Goal: Find specific fact: Find specific fact

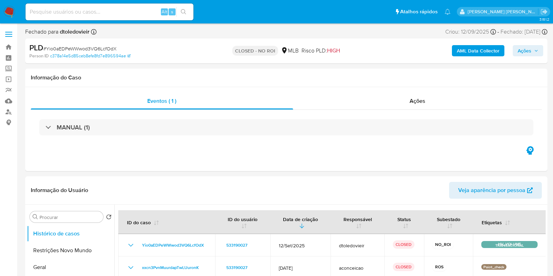
select select "10"
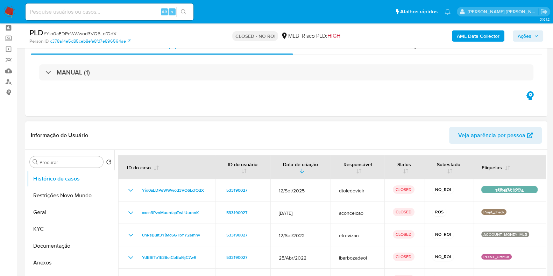
scroll to position [43, 0]
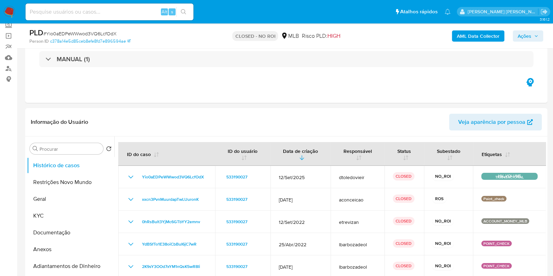
click at [3, 10] on img at bounding box center [9, 12] width 12 height 12
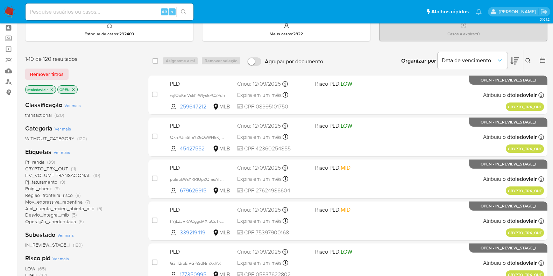
scroll to position [43, 0]
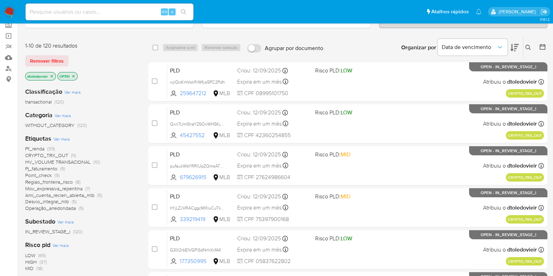
click at [63, 155] on span "CRYPTO_TRX_OUT" at bounding box center [46, 155] width 43 height 7
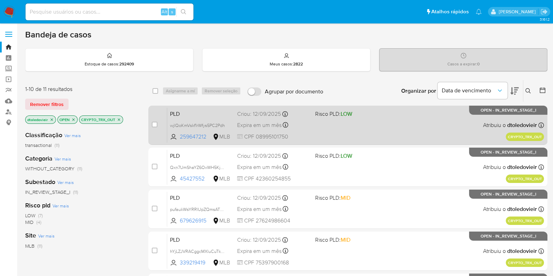
click at [373, 127] on div "PLD wjlQoKmVskf1rWfys5PC2Pdh 259647212 MLB Risco PLD: LOW Criou: 12/09/2025 Cri…" at bounding box center [355, 124] width 377 height 35
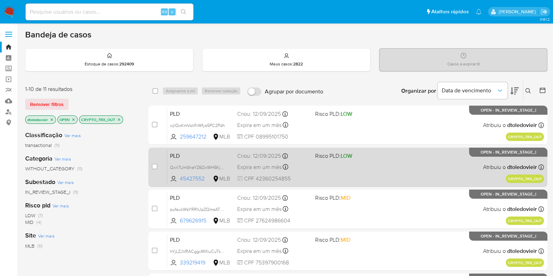
click at [363, 167] on span at bounding box center [351, 166] width 72 height 1
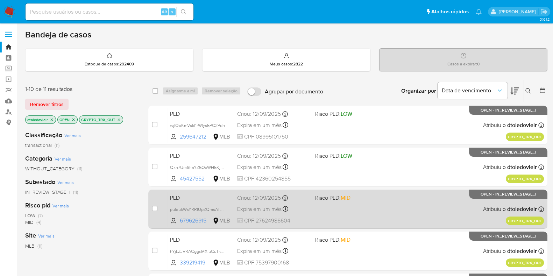
click at [374, 207] on div "PLD pufaukWsYRRlUpZQmsATYKgK 679626915 MLB Risco PLD: MID Criou: 12/09/2025 Cri…" at bounding box center [355, 208] width 377 height 35
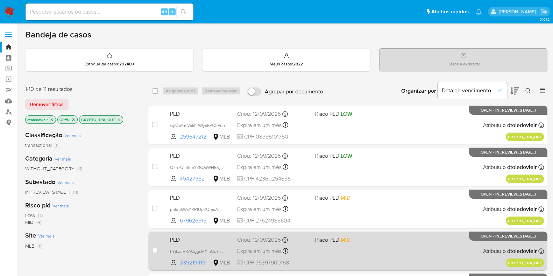
click at [380, 249] on div "PLD hYjLZJVRACggcMXluCuTk0KU 339219419 MLB Risco PLD: MID Criou: 12/09/2025 Cri…" at bounding box center [355, 250] width 377 height 35
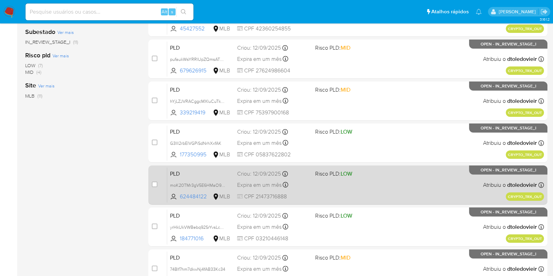
scroll to position [175, 0]
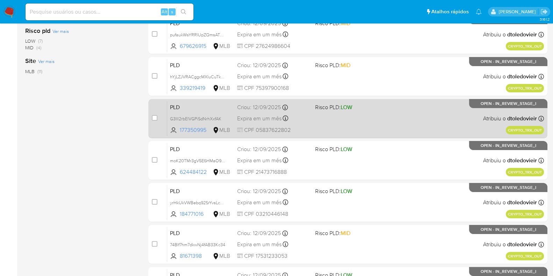
click at [385, 125] on div "PLD G3IIl2rbElVGPiSdNrhXxfAK 177350995 MLB Risco PLD: LOW Criou: 12/09/2025 Cri…" at bounding box center [355, 118] width 377 height 35
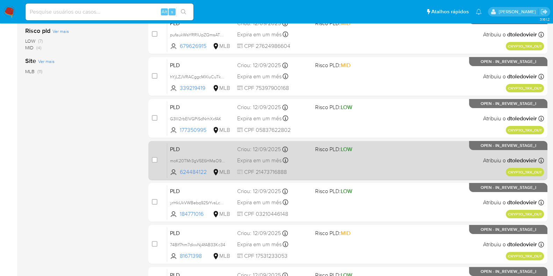
click at [378, 157] on div "PLD moK20TMr3gV5E6HMaO9WW0fi 624484122 MLB Risco PLD: LOW Criou: 12/09/2025 Cri…" at bounding box center [355, 160] width 377 height 35
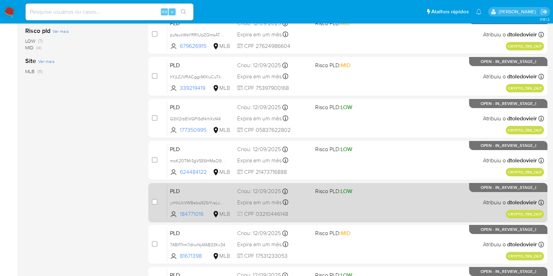
click at [373, 190] on span "Risco PLD: LOW" at bounding box center [351, 190] width 72 height 9
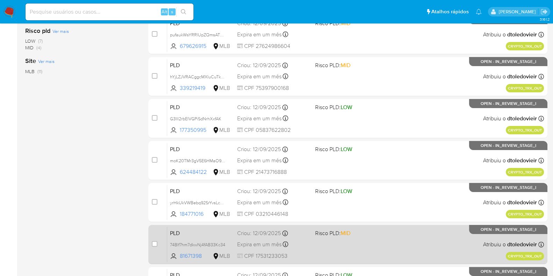
click at [395, 244] on div "PLD 74Blf7hm7dkwNj4fAB33Kc34 81671398 MLB Risco PLD: MID Criou: 12/09/2025 Crio…" at bounding box center [355, 244] width 377 height 35
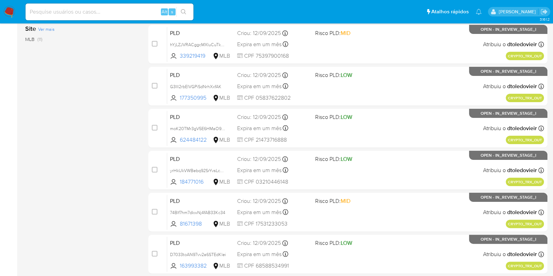
scroll to position [301, 0]
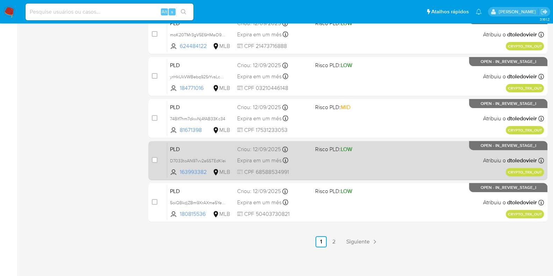
click at [393, 157] on div "PLD D7033toAN97vv2a6STEdKlei 163993382 MLB Risco PLD: LOW Criou: 12/09/2025 Cri…" at bounding box center [355, 160] width 377 height 35
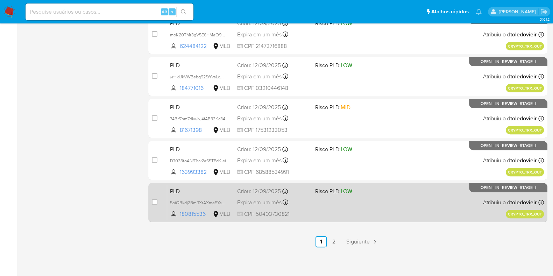
click at [385, 192] on span "Risco PLD: LOW" at bounding box center [351, 190] width 72 height 9
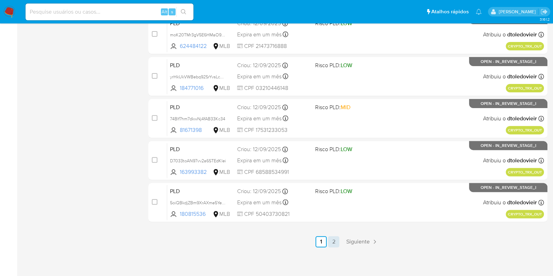
click at [338, 244] on link "2" at bounding box center [333, 241] width 11 height 11
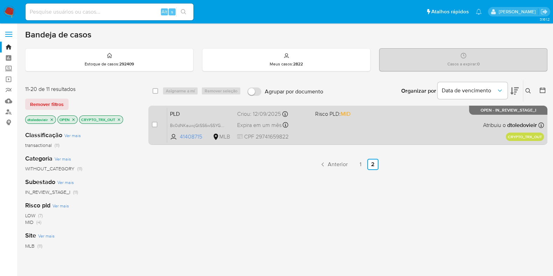
click at [388, 121] on div "PLD Bc0dNKauwjGtSS6wSSYGWPX6 41408715 MLB Risco PLD: MID Criou: 12/09/2025 Crio…" at bounding box center [355, 124] width 377 height 35
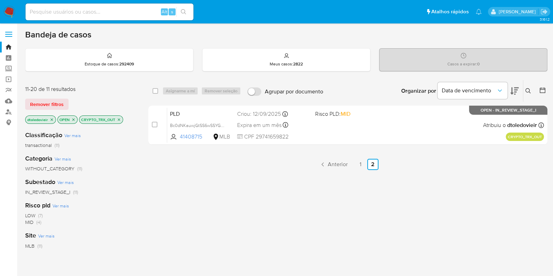
click at [119, 118] on icon "close-filter" at bounding box center [119, 120] width 4 height 4
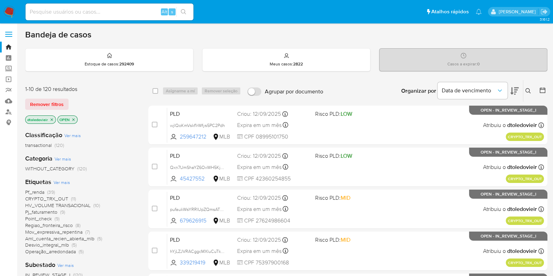
click at [8, 10] on img at bounding box center [9, 12] width 12 height 12
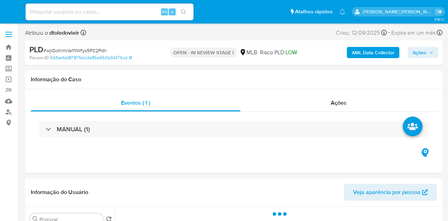
select select "10"
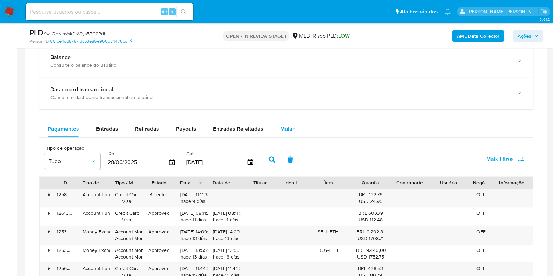
click at [295, 132] on button "Mulan" at bounding box center [288, 129] width 32 height 17
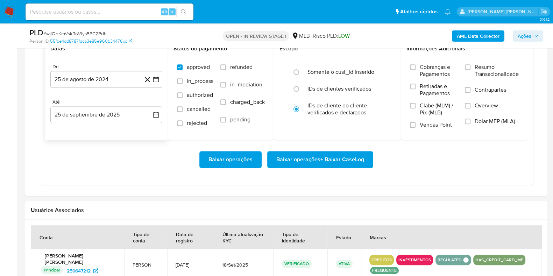
scroll to position [612, 0]
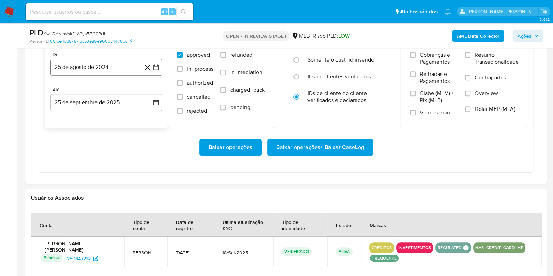
click at [117, 68] on button "25 de agosto de 2024" at bounding box center [106, 67] width 112 height 17
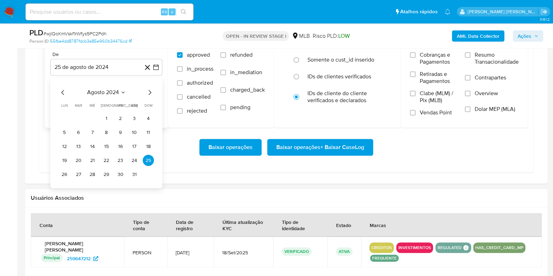
click at [150, 91] on icon "Mes siguiente" at bounding box center [150, 92] width 8 height 8
click at [150, 92] on icon "Mes siguiente" at bounding box center [150, 92] width 8 height 8
click at [150, 92] on icon "Mes siguiente" at bounding box center [150, 92] width 3 height 5
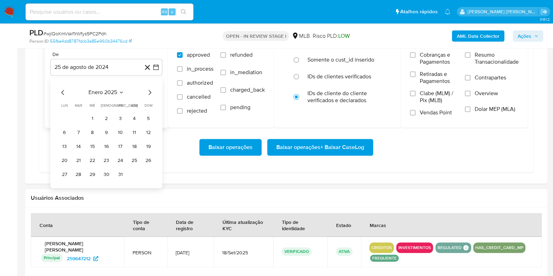
click at [150, 92] on icon "Mes siguiente" at bounding box center [150, 92] width 3 height 5
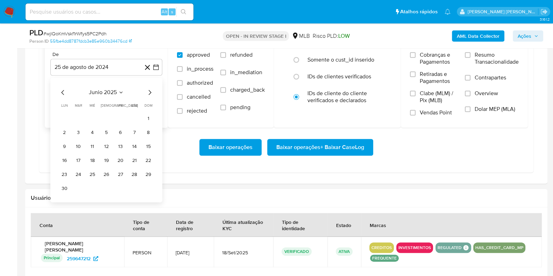
click at [150, 92] on icon "Mes siguiente" at bounding box center [150, 92] width 3 height 5
click at [63, 92] on icon "Mes anterior" at bounding box center [63, 92] width 8 height 8
click at [117, 118] on button "1" at bounding box center [120, 118] width 11 height 11
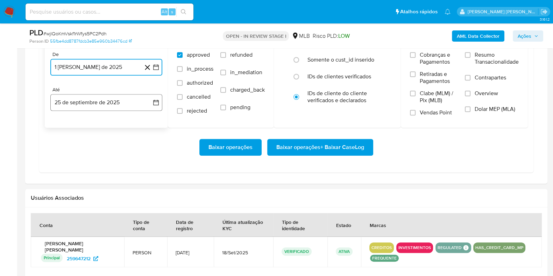
click at [115, 100] on button "25 de septiembre de 2025" at bounding box center [106, 102] width 112 height 17
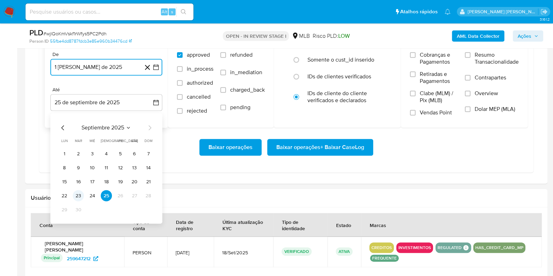
click at [80, 195] on button "23" at bounding box center [78, 195] width 11 height 11
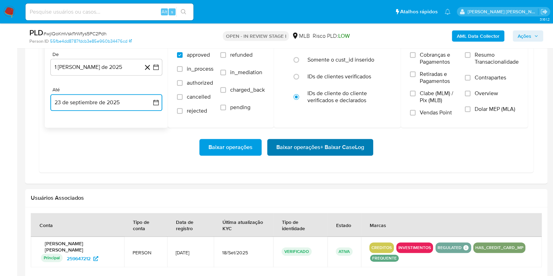
click at [289, 146] on span "Baixar operações + Baixar CaseLog" at bounding box center [320, 147] width 88 height 15
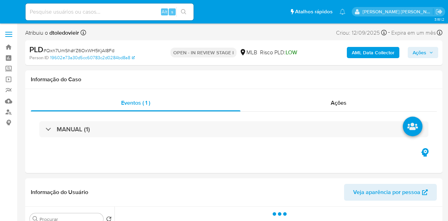
select select "10"
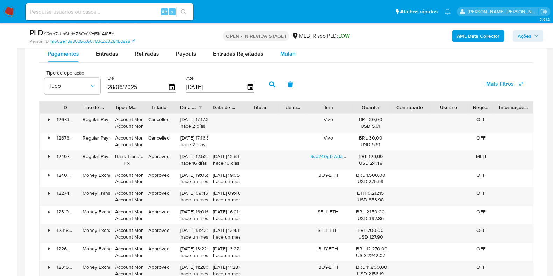
click at [280, 56] on span "Mulan" at bounding box center [287, 54] width 15 height 8
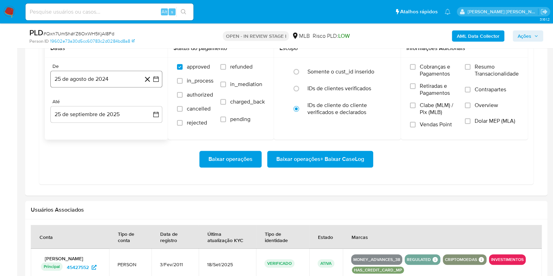
click at [108, 76] on button "25 de agosto de 2024" at bounding box center [106, 79] width 112 height 17
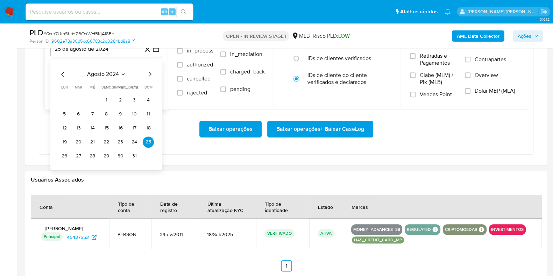
scroll to position [656, 0]
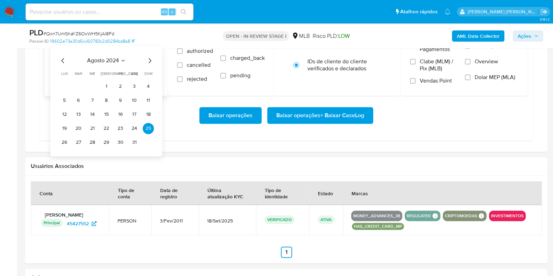
click at [151, 59] on icon "Mes siguiente" at bounding box center [150, 60] width 3 height 5
click at [150, 59] on icon "Mes siguiente" at bounding box center [150, 60] width 3 height 5
click at [150, 59] on icon "Mes siguiente" at bounding box center [150, 60] width 8 height 8
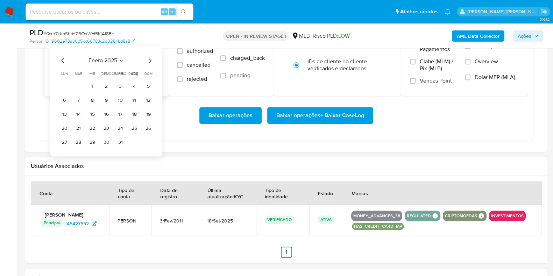
click at [150, 59] on icon "Mes siguiente" at bounding box center [150, 60] width 8 height 8
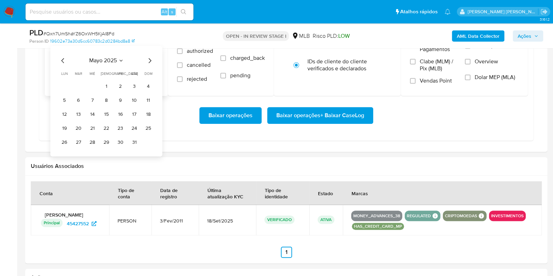
click at [150, 59] on icon "Mes siguiente" at bounding box center [150, 60] width 8 height 8
click at [118, 85] on button "1" at bounding box center [120, 86] width 11 height 11
click at [109, 74] on button "25 de septiembre de 2025" at bounding box center [106, 70] width 112 height 17
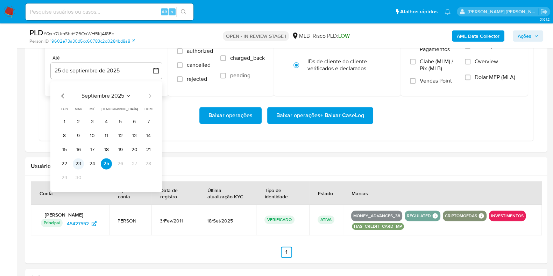
click at [77, 161] on button "23" at bounding box center [78, 163] width 11 height 11
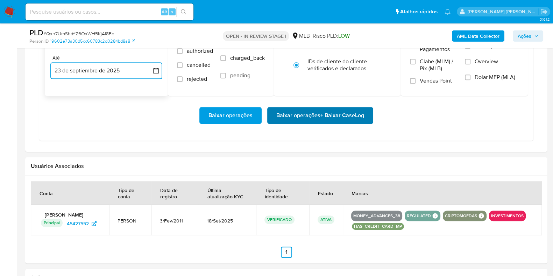
click at [318, 109] on span "Baixar operações + Baixar CaseLog" at bounding box center [320, 115] width 88 height 15
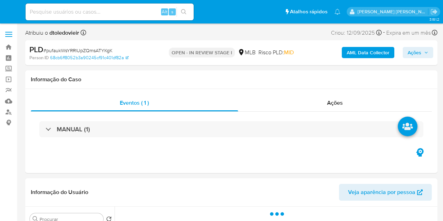
select select "10"
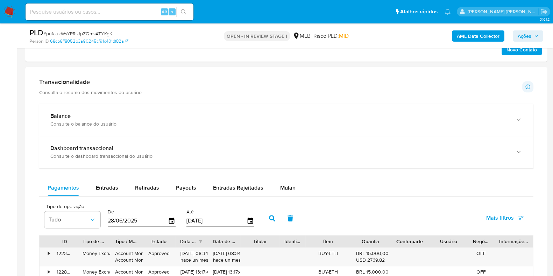
scroll to position [568, 0]
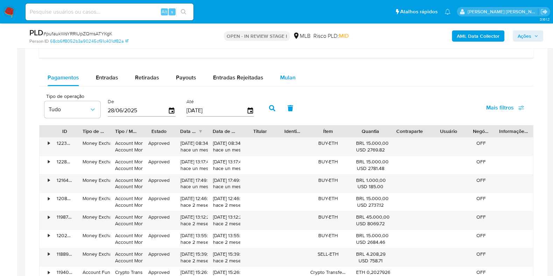
click at [290, 77] on span "Mulan" at bounding box center [287, 77] width 15 height 8
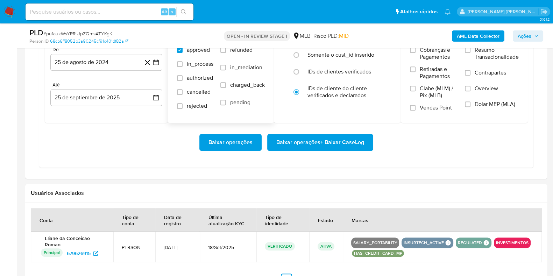
scroll to position [656, 0]
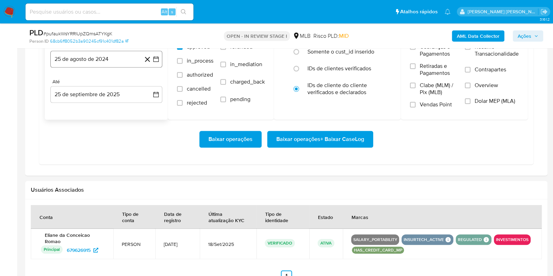
click at [108, 58] on button "25 de agosto de 2024" at bounding box center [106, 59] width 112 height 17
click at [148, 83] on icon "Mes siguiente" at bounding box center [150, 84] width 8 height 8
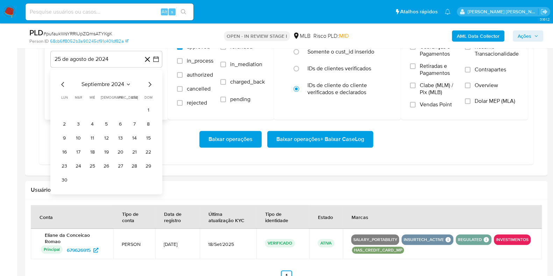
click at [148, 83] on icon "Mes siguiente" at bounding box center [150, 84] width 8 height 8
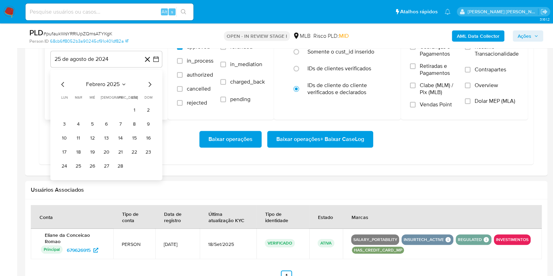
click at [148, 83] on icon "Mes siguiente" at bounding box center [150, 84] width 8 height 8
click at [149, 83] on icon "Mes siguiente" at bounding box center [150, 84] width 8 height 8
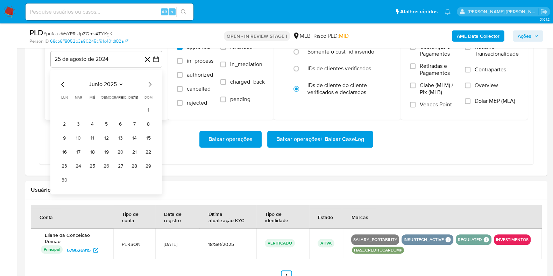
click at [149, 83] on icon "Mes siguiente" at bounding box center [150, 84] width 8 height 8
click at [119, 106] on button "1" at bounding box center [120, 110] width 11 height 11
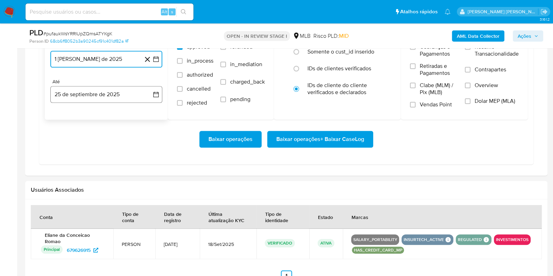
click at [101, 92] on button "25 de septiembre de 2025" at bounding box center [106, 94] width 112 height 17
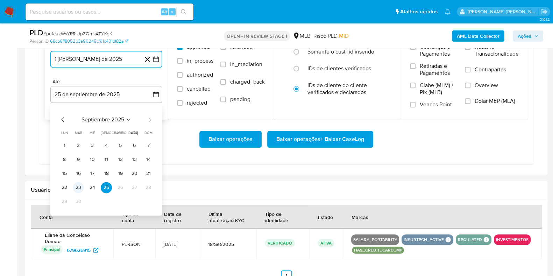
click at [82, 184] on button "23" at bounding box center [78, 187] width 11 height 11
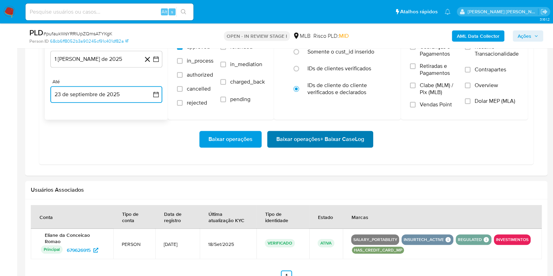
click at [311, 135] on span "Baixar operações + Baixar CaseLog" at bounding box center [320, 139] width 88 height 15
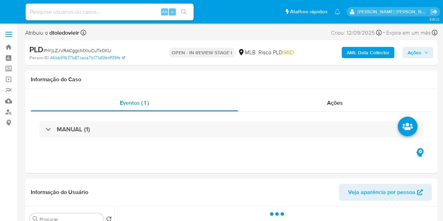
select select "10"
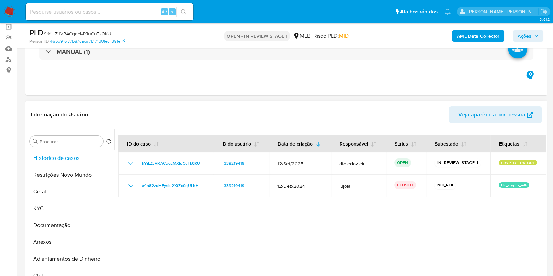
scroll to position [131, 0]
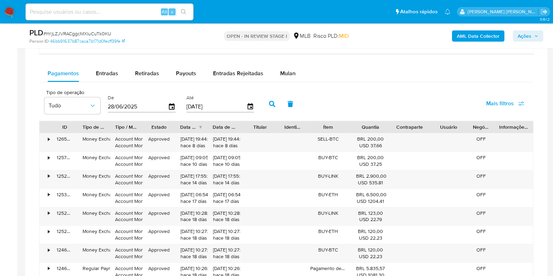
click at [283, 86] on div "Tipo de operação Tudo De [DATE] Até [DATE] Mais filtros" at bounding box center [286, 103] width 494 height 35
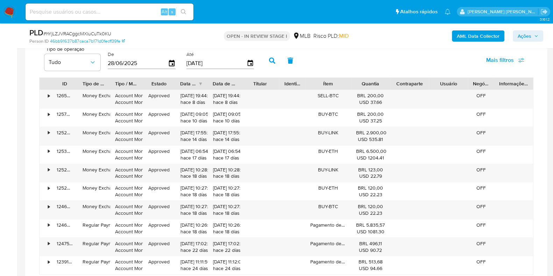
drag, startPoint x: 289, startPoint y: 81, endPoint x: 290, endPoint y: 77, distance: 4.7
click at [290, 78] on div "Identificação" at bounding box center [293, 84] width 26 height 12
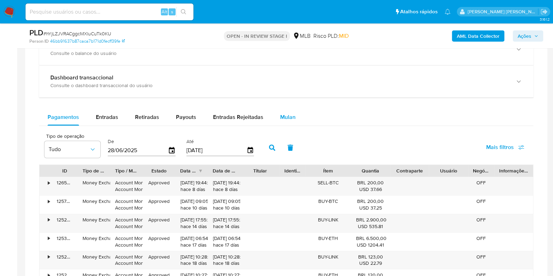
click at [282, 111] on div "Mulan" at bounding box center [287, 117] width 15 height 17
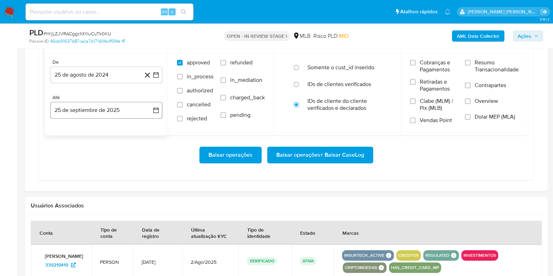
scroll to position [612, 0]
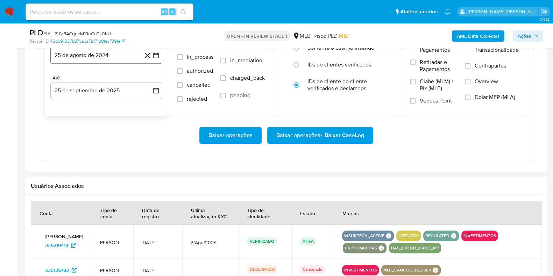
click at [99, 54] on button "25 de agosto de 2024" at bounding box center [106, 55] width 112 height 17
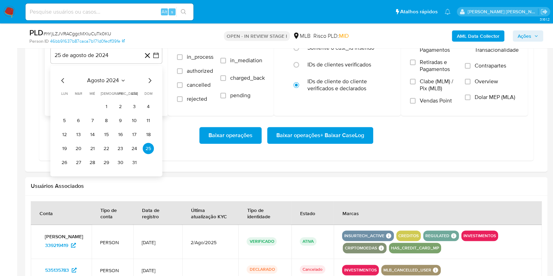
click at [152, 79] on icon "Mes siguiente" at bounding box center [150, 81] width 8 height 8
click at [152, 80] on icon "Mes siguiente" at bounding box center [150, 81] width 8 height 8
click at [150, 79] on icon "Mes siguiente" at bounding box center [150, 80] width 3 height 5
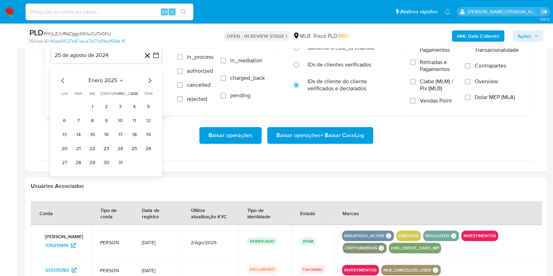
click at [150, 79] on icon "Mes siguiente" at bounding box center [150, 80] width 3 height 5
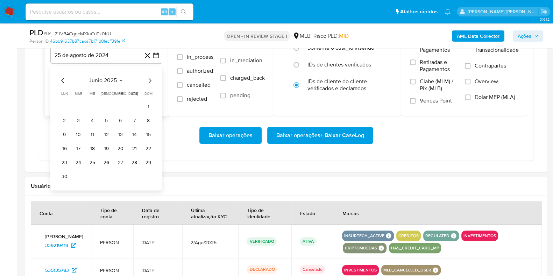
click at [150, 79] on icon "Mes siguiente" at bounding box center [150, 80] width 3 height 5
click at [119, 104] on button "1" at bounding box center [120, 106] width 11 height 11
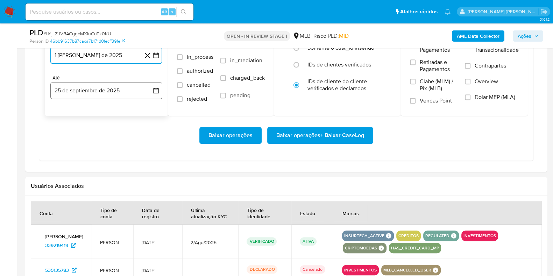
click at [101, 91] on button "25 de septiembre de 2025" at bounding box center [106, 90] width 112 height 17
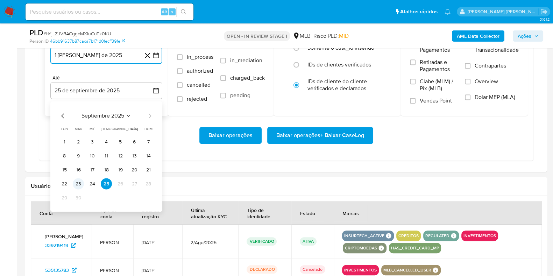
click at [76, 182] on button "23" at bounding box center [78, 183] width 11 height 11
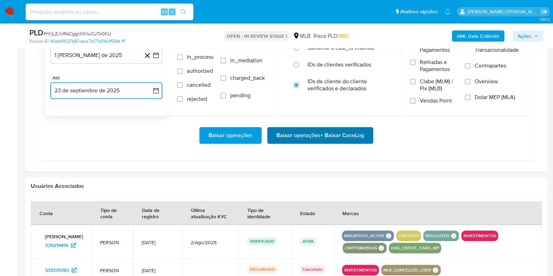
click at [313, 130] on span "Baixar operações + Baixar CaseLog" at bounding box center [320, 135] width 88 height 15
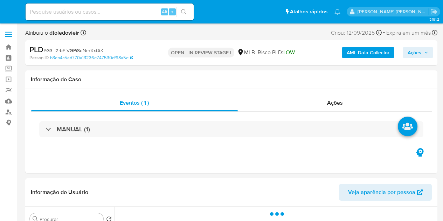
select select "10"
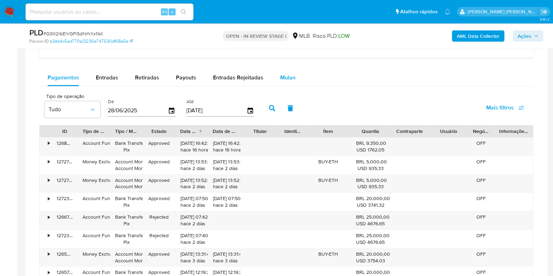
click at [283, 77] on span "Mulan" at bounding box center [287, 77] width 15 height 8
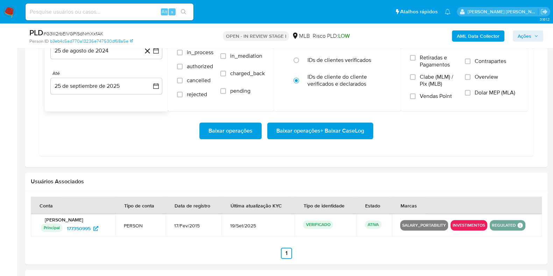
scroll to position [656, 0]
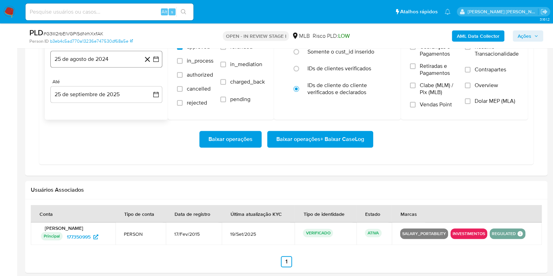
click at [102, 63] on button "25 de agosto de 2024" at bounding box center [106, 59] width 112 height 17
drag, startPoint x: 149, startPoint y: 85, endPoint x: 149, endPoint y: 81, distance: 3.5
click at [149, 83] on icon "Mes siguiente" at bounding box center [150, 84] width 8 height 8
click at [149, 81] on icon "Mes siguiente" at bounding box center [150, 84] width 8 height 8
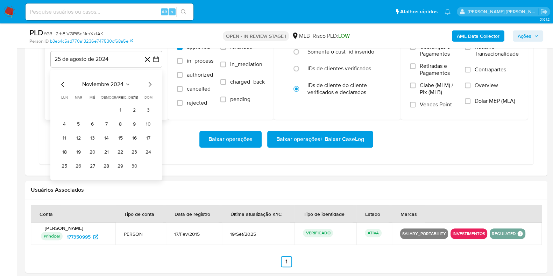
click at [149, 81] on icon "Mes siguiente" at bounding box center [150, 84] width 8 height 8
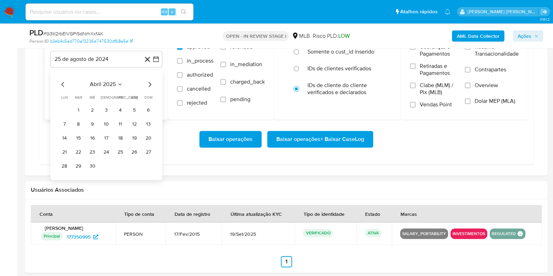
click at [149, 81] on icon "Mes siguiente" at bounding box center [150, 84] width 8 height 8
drag, startPoint x: 121, startPoint y: 111, endPoint x: 107, endPoint y: 97, distance: 19.1
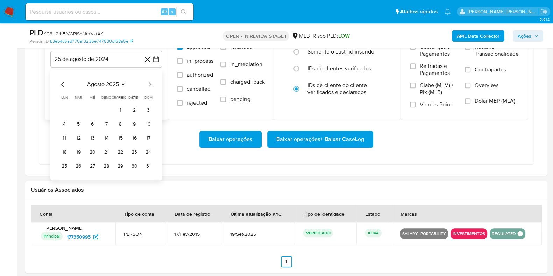
click at [120, 111] on button "1" at bounding box center [120, 110] width 11 height 11
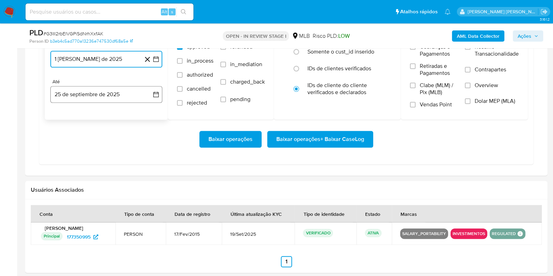
click at [103, 94] on button "25 de septiembre de 2025" at bounding box center [106, 94] width 112 height 17
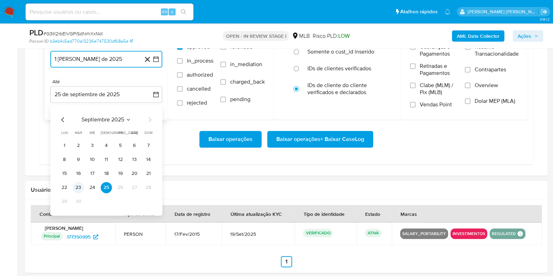
click at [79, 185] on button "23" at bounding box center [78, 187] width 11 height 11
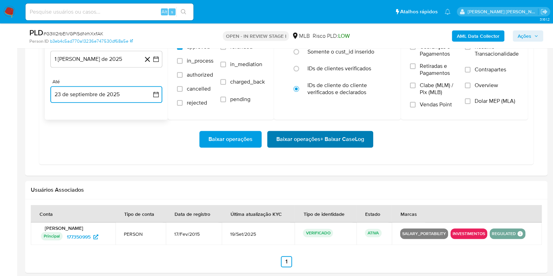
click at [291, 136] on span "Baixar operações + Baixar CaseLog" at bounding box center [320, 139] width 88 height 15
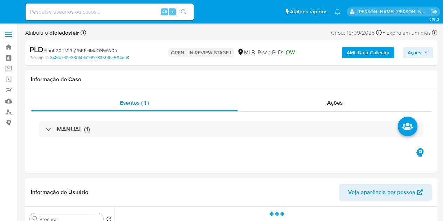
select select "10"
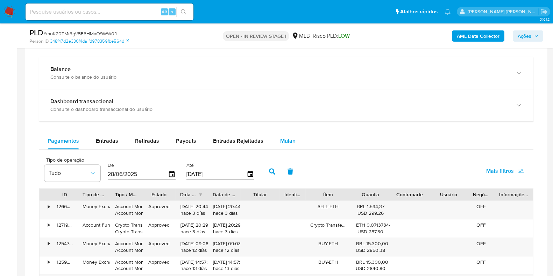
click at [287, 147] on div "Mulan" at bounding box center [287, 141] width 15 height 17
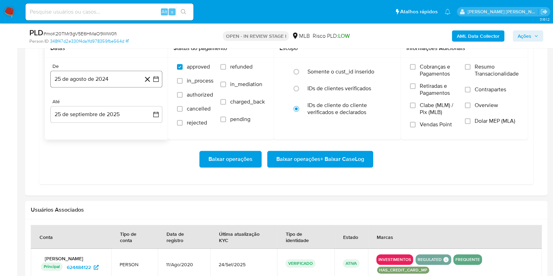
click at [110, 75] on button "25 de agosto de 2024" at bounding box center [106, 79] width 112 height 17
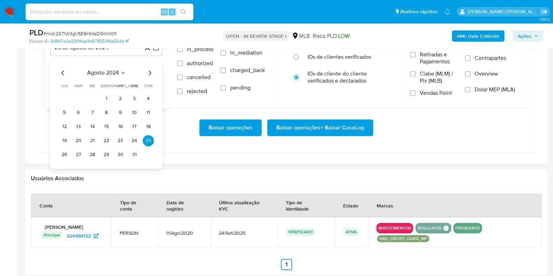
scroll to position [656, 0]
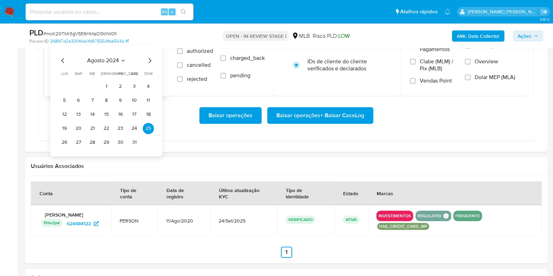
click at [149, 56] on icon "Mes siguiente" at bounding box center [150, 60] width 8 height 8
click at [149, 58] on icon "Mes siguiente" at bounding box center [150, 60] width 8 height 8
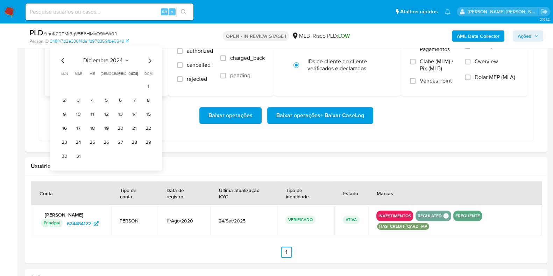
click at [149, 58] on icon "Mes siguiente" at bounding box center [150, 60] width 8 height 8
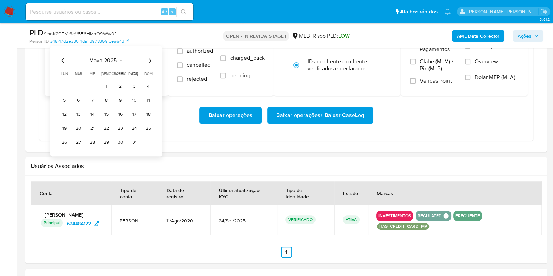
click at [149, 58] on icon "Mes siguiente" at bounding box center [150, 60] width 8 height 8
click at [121, 82] on button "1" at bounding box center [120, 86] width 11 height 11
click at [109, 74] on button "25 de septiembre de 2025" at bounding box center [106, 70] width 112 height 17
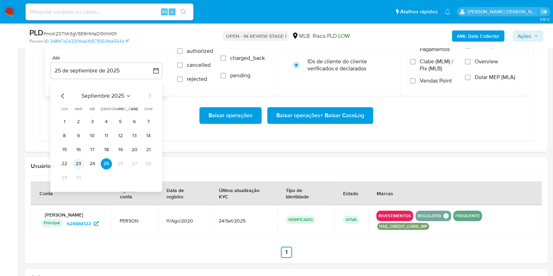
click at [79, 163] on button "23" at bounding box center [78, 163] width 11 height 11
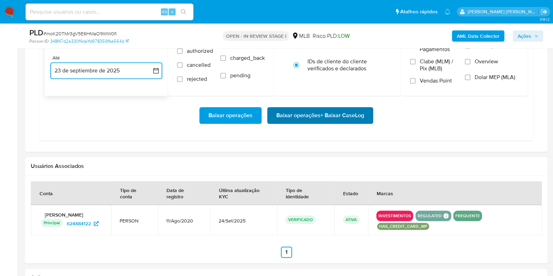
click at [320, 110] on span "Baixar operações + Baixar CaseLog" at bounding box center [320, 115] width 88 height 15
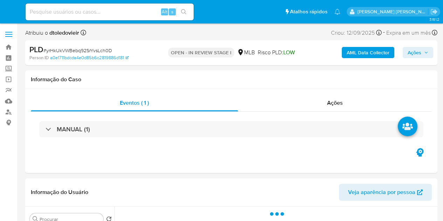
select select "10"
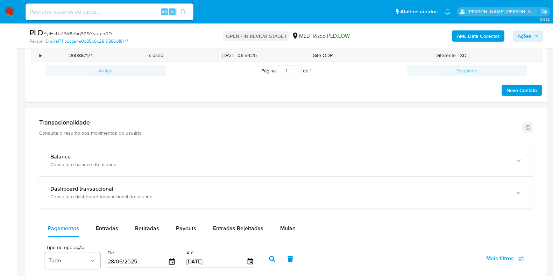
scroll to position [437, 0]
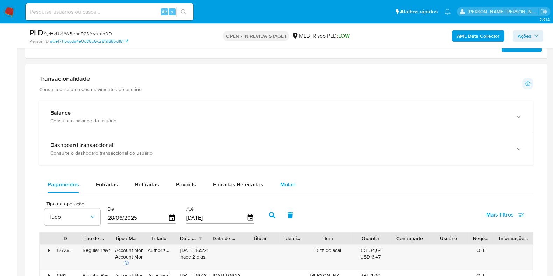
drag, startPoint x: 271, startPoint y: 177, endPoint x: 276, endPoint y: 182, distance: 6.9
click at [275, 180] on button "Mulan" at bounding box center [288, 184] width 32 height 17
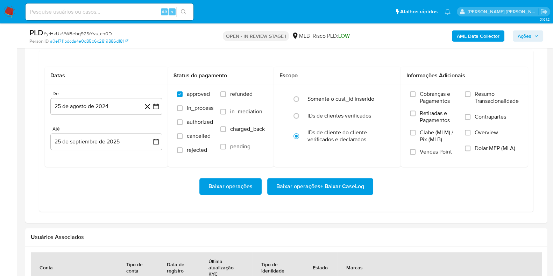
scroll to position [612, 0]
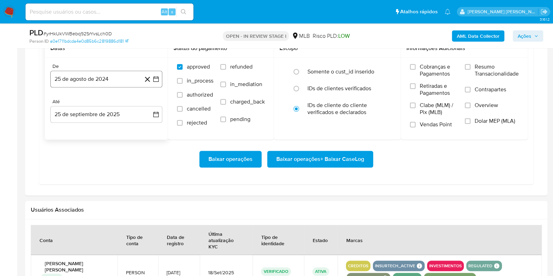
click at [101, 78] on button "25 de agosto de 2024" at bounding box center [106, 79] width 112 height 17
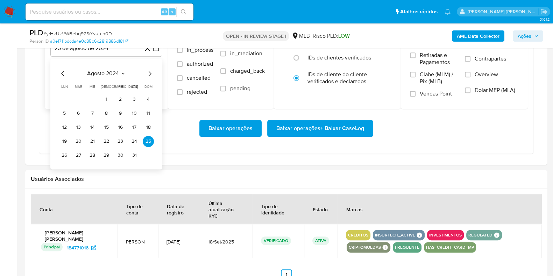
scroll to position [656, 0]
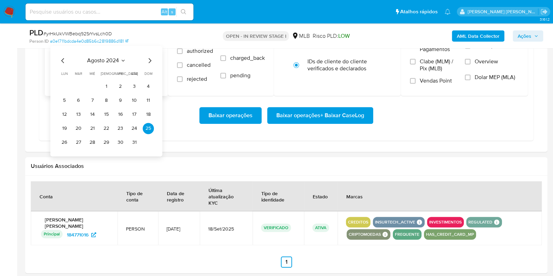
click at [149, 62] on icon "Mes siguiente" at bounding box center [150, 60] width 8 height 8
click at [149, 60] on icon "Mes siguiente" at bounding box center [150, 60] width 8 height 8
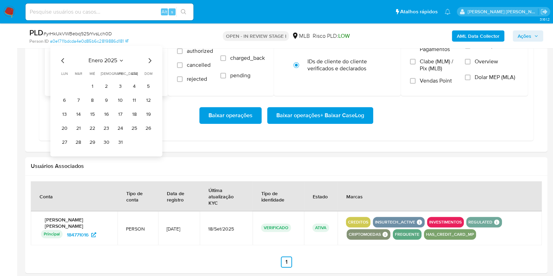
click at [149, 60] on icon "Mes siguiente" at bounding box center [150, 60] width 8 height 8
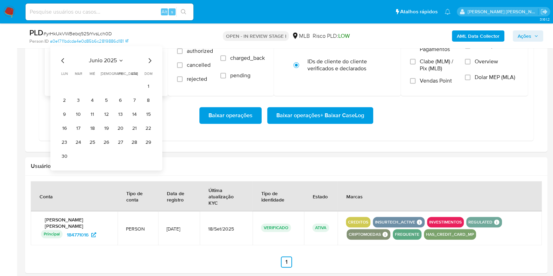
click at [149, 60] on icon "Mes siguiente" at bounding box center [150, 60] width 8 height 8
click at [119, 83] on button "1" at bounding box center [120, 86] width 11 height 11
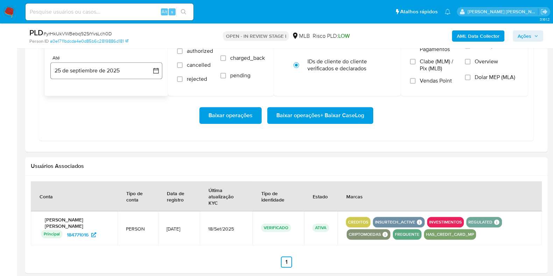
click at [101, 74] on button "25 de septiembre de 2025" at bounding box center [106, 70] width 112 height 17
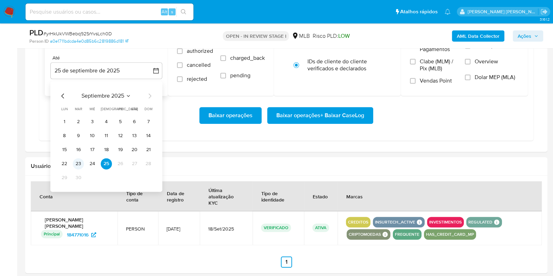
click at [80, 161] on button "23" at bounding box center [78, 163] width 11 height 11
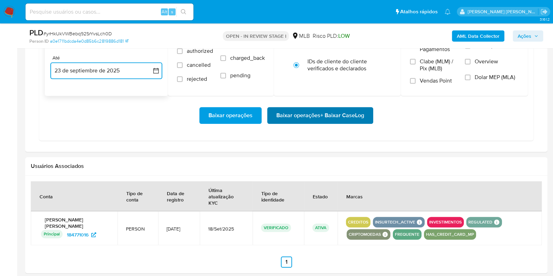
click at [308, 113] on span "Baixar operações + Baixar CaseLog" at bounding box center [320, 115] width 88 height 15
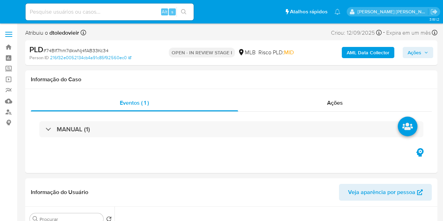
select select "10"
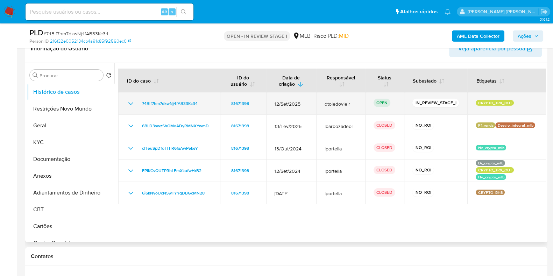
scroll to position [131, 0]
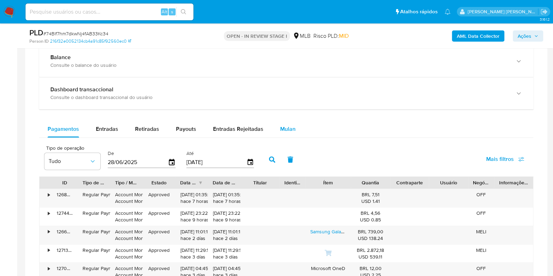
click at [288, 128] on span "Mulan" at bounding box center [287, 129] width 15 height 8
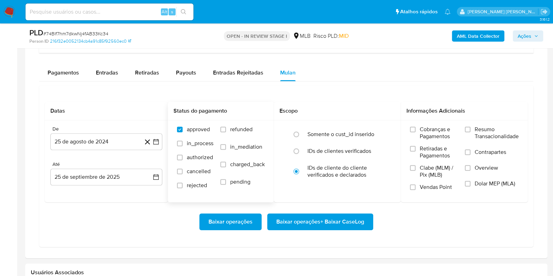
scroll to position [612, 0]
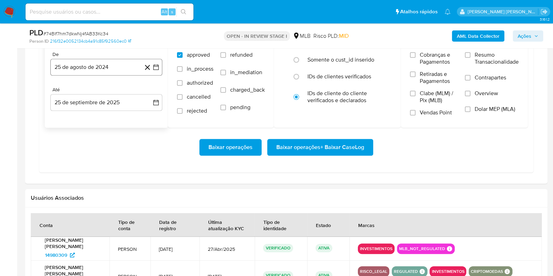
click at [114, 69] on button "25 de agosto de 2024" at bounding box center [106, 67] width 112 height 17
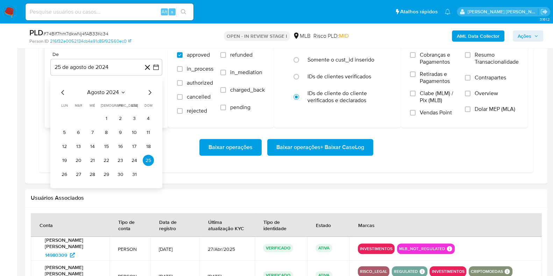
click at [150, 91] on icon "Mes siguiente" at bounding box center [150, 92] width 8 height 8
click at [149, 91] on icon "Mes siguiente" at bounding box center [150, 92] width 8 height 8
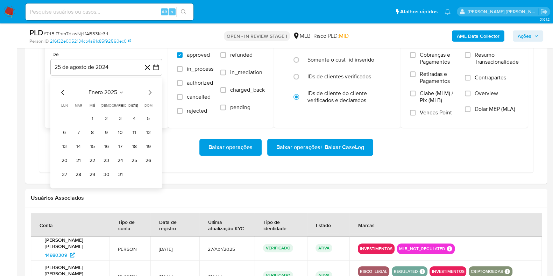
click at [149, 91] on icon "Mes siguiente" at bounding box center [150, 92] width 8 height 8
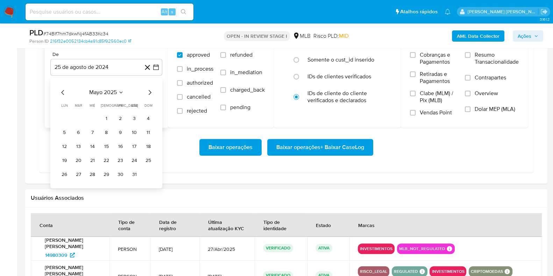
click at [149, 91] on icon "Mes siguiente" at bounding box center [150, 92] width 8 height 8
click at [65, 91] on icon "Mes anterior" at bounding box center [63, 92] width 8 height 8
click at [125, 116] on button "1" at bounding box center [120, 118] width 11 height 11
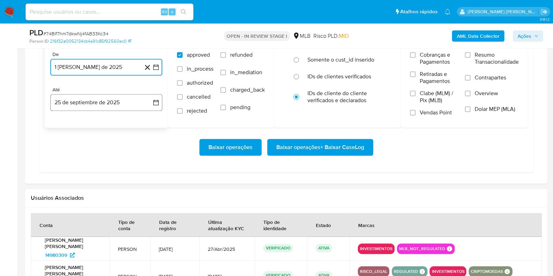
click at [110, 105] on button "25 de septiembre de 2025" at bounding box center [106, 102] width 112 height 17
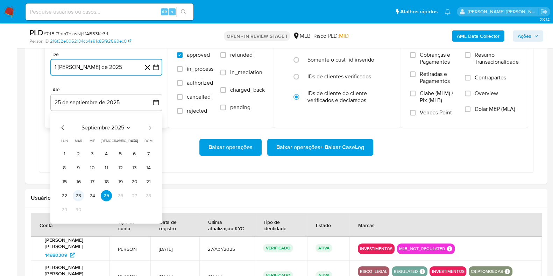
click at [79, 195] on button "23" at bounding box center [78, 195] width 11 height 11
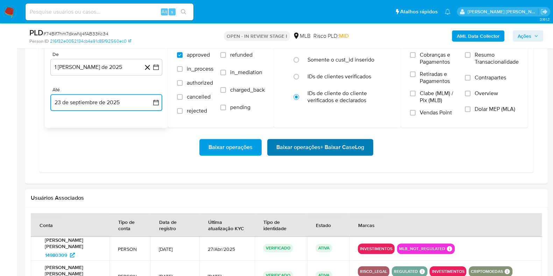
click at [290, 142] on span "Baixar operações + Baixar CaseLog" at bounding box center [320, 147] width 88 height 15
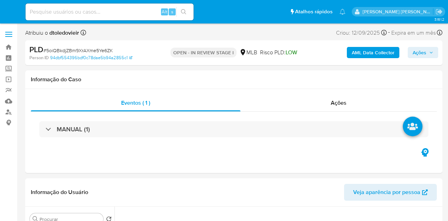
select select "10"
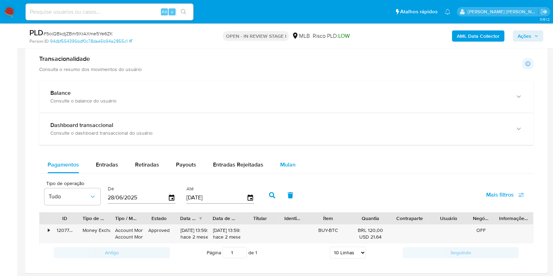
click at [287, 156] on div "Mulan" at bounding box center [287, 164] width 15 height 17
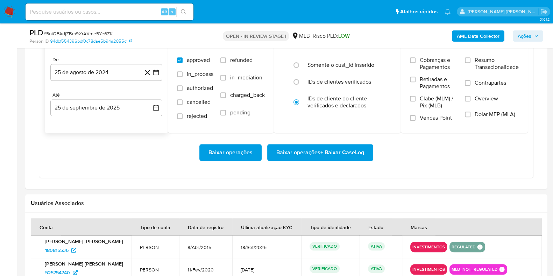
scroll to position [656, 0]
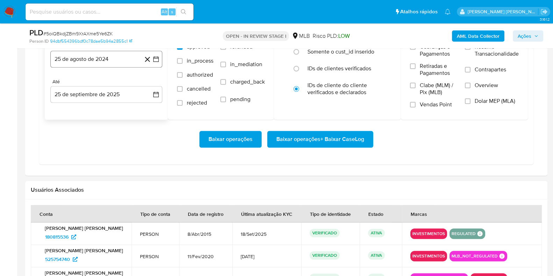
click at [117, 58] on button "25 de agosto de 2024" at bounding box center [106, 59] width 112 height 17
click at [149, 84] on icon "Mes siguiente" at bounding box center [150, 84] width 8 height 8
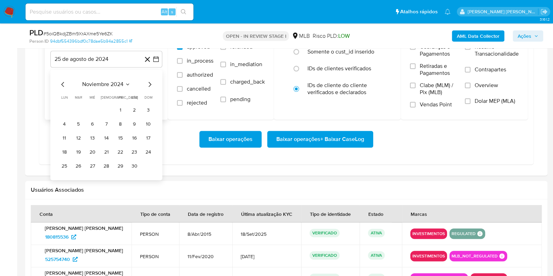
click at [149, 84] on icon "Mes siguiente" at bounding box center [150, 84] width 8 height 8
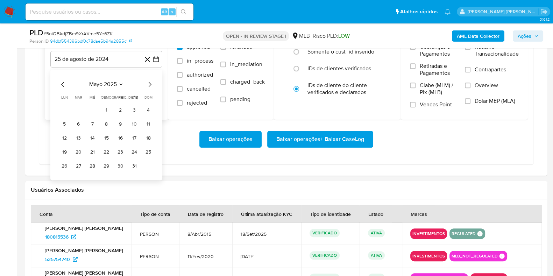
click at [149, 84] on icon "Mes siguiente" at bounding box center [150, 84] width 8 height 8
click at [124, 107] on button "1" at bounding box center [120, 110] width 11 height 11
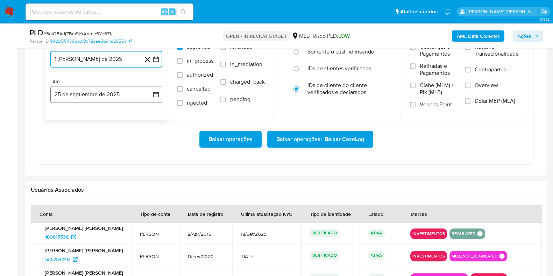
click at [104, 94] on button "25 de septiembre de 2025" at bounding box center [106, 94] width 112 height 17
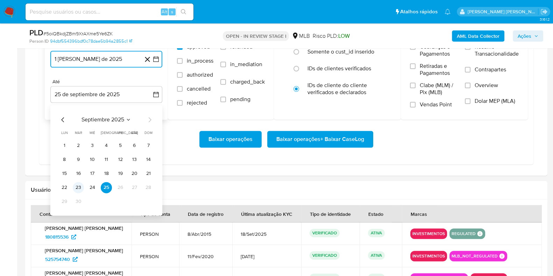
click at [79, 185] on button "23" at bounding box center [78, 187] width 11 height 11
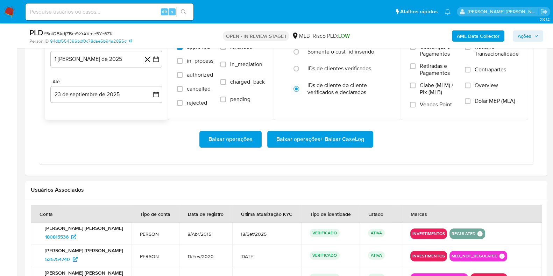
click at [325, 123] on div "Baixar operações Baixar operações + Baixar CaseLog" at bounding box center [286, 139] width 483 height 39
click at [317, 135] on span "Baixar operações + Baixar CaseLog" at bounding box center [320, 139] width 88 height 15
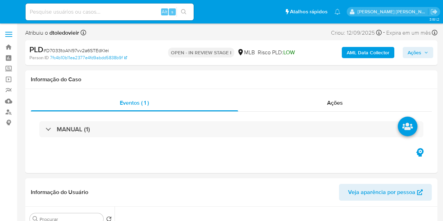
select select "10"
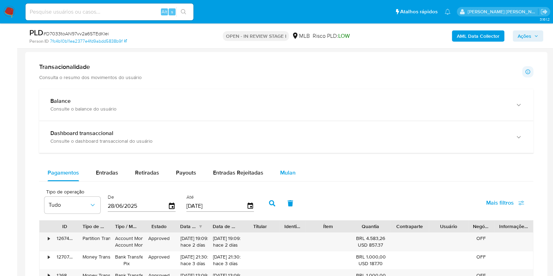
click at [289, 174] on span "Mulan" at bounding box center [287, 173] width 15 height 8
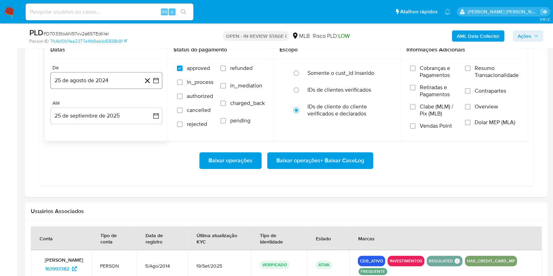
scroll to position [612, 0]
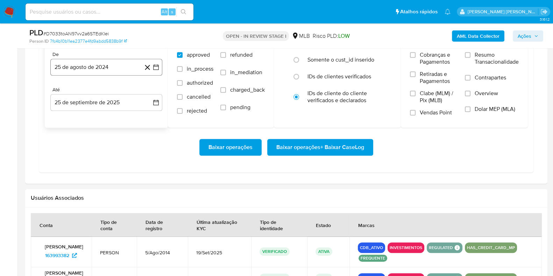
click at [96, 65] on button "25 de agosto de 2024" at bounding box center [106, 67] width 112 height 17
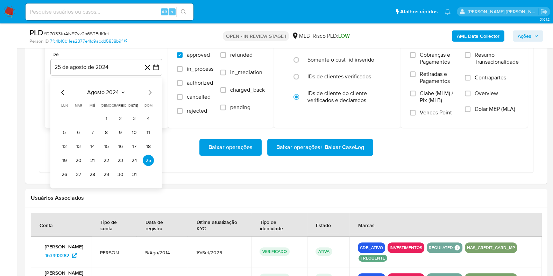
click at [147, 93] on icon "Mes siguiente" at bounding box center [150, 92] width 8 height 8
click at [149, 93] on icon "Mes siguiente" at bounding box center [150, 92] width 8 height 8
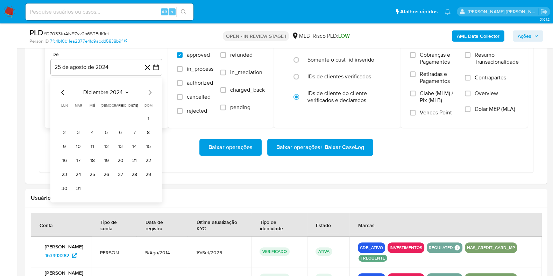
click at [149, 93] on icon "Mes siguiente" at bounding box center [150, 92] width 3 height 5
click at [149, 92] on icon "Mes siguiente" at bounding box center [150, 92] width 8 height 8
click at [149, 91] on icon "Mes siguiente" at bounding box center [150, 92] width 8 height 8
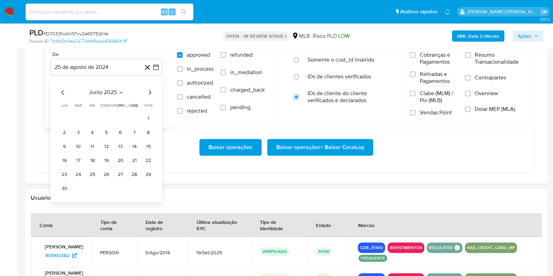
click at [149, 91] on icon "Mes siguiente" at bounding box center [150, 92] width 8 height 8
click at [119, 117] on button "1" at bounding box center [120, 118] width 11 height 11
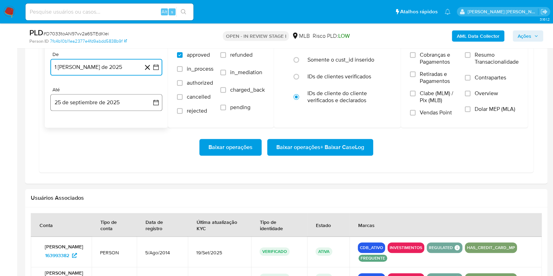
click at [110, 100] on button "25 de septiembre de 2025" at bounding box center [106, 102] width 112 height 17
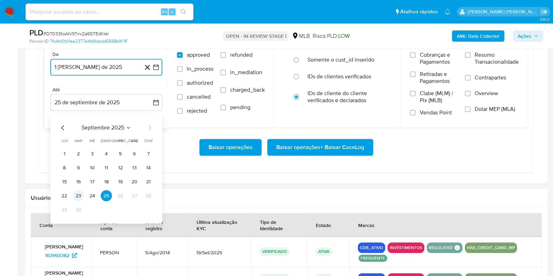
click at [76, 192] on button "23" at bounding box center [78, 195] width 11 height 11
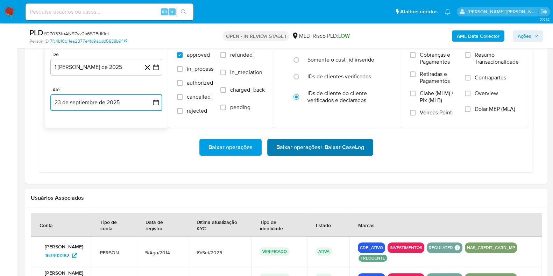
click at [295, 142] on span "Baixar operações + Baixar CaseLog" at bounding box center [320, 147] width 88 height 15
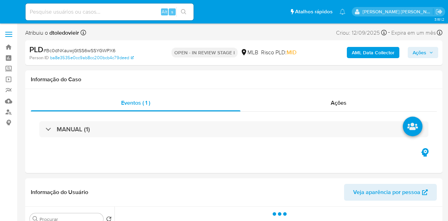
select select "10"
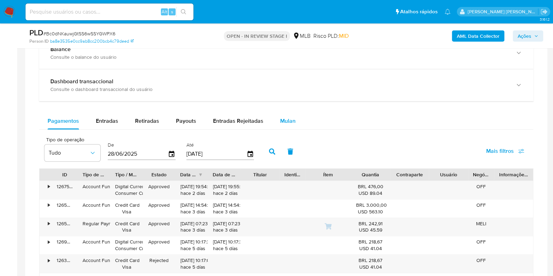
click at [288, 117] on span "Mulan" at bounding box center [287, 121] width 15 height 8
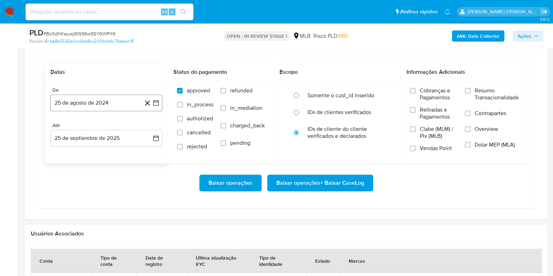
click at [126, 101] on button "25 de agosto de 2024" at bounding box center [106, 102] width 112 height 17
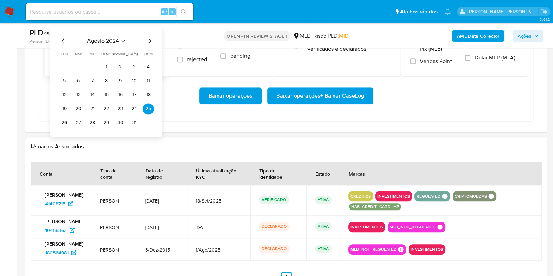
scroll to position [699, 0]
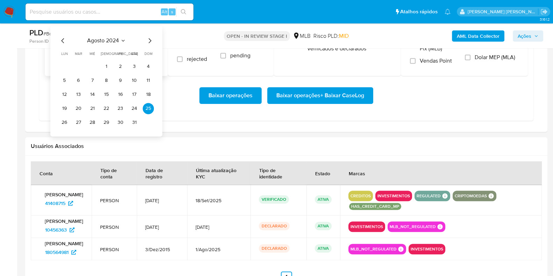
click at [147, 39] on icon "Mes siguiente" at bounding box center [150, 40] width 8 height 8
click at [148, 39] on icon "Mes siguiente" at bounding box center [150, 40] width 8 height 8
click at [149, 38] on icon "Mes siguiente" at bounding box center [150, 40] width 8 height 8
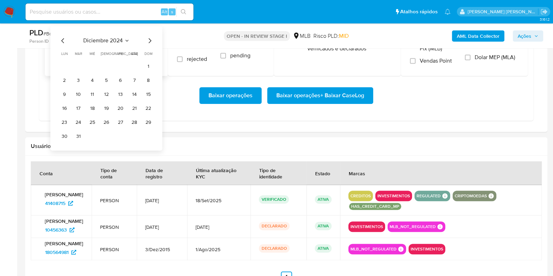
click at [149, 38] on icon "Mes siguiente" at bounding box center [150, 40] width 8 height 8
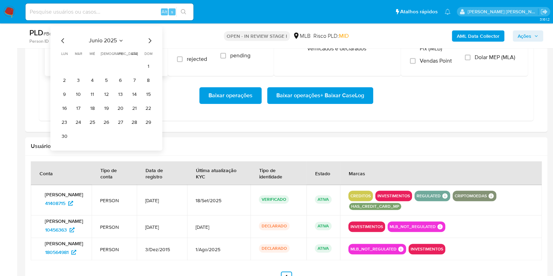
click at [149, 38] on icon "Mes siguiente" at bounding box center [150, 40] width 8 height 8
click at [121, 65] on button "1" at bounding box center [120, 66] width 11 height 11
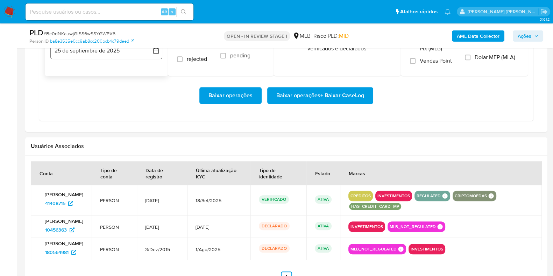
click at [104, 55] on button "25 de septiembre de 2025" at bounding box center [106, 50] width 112 height 17
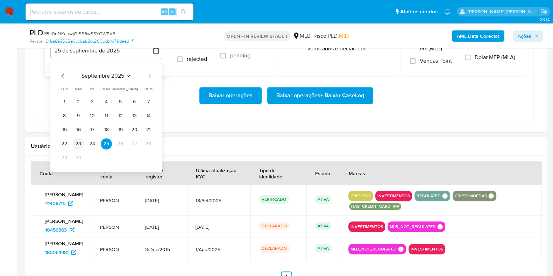
click at [80, 142] on button "23" at bounding box center [78, 143] width 11 height 11
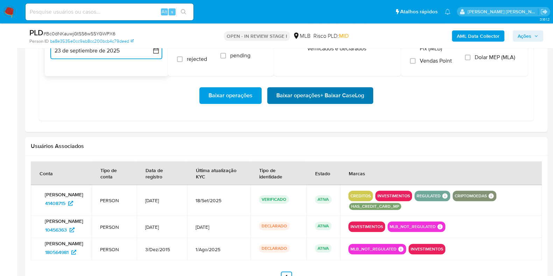
click at [313, 88] on span "Baixar operações + Baixar CaseLog" at bounding box center [320, 95] width 88 height 15
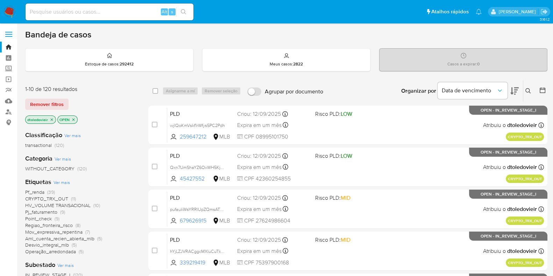
click at [12, 10] on img at bounding box center [9, 12] width 12 height 12
click at [214, 35] on div "Bandeja de casos" at bounding box center [286, 34] width 522 height 10
drag, startPoint x: 49, startPoint y: 86, endPoint x: 21, endPoint y: 85, distance: 28.0
click at [94, 92] on div "1-10 de 120 resultados" at bounding box center [81, 89] width 112 height 8
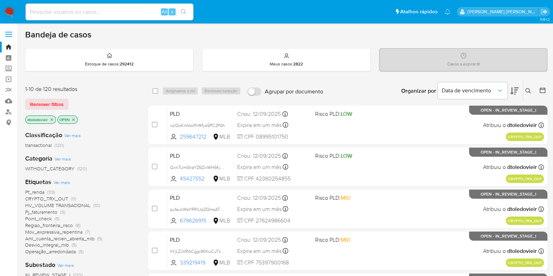
click at [77, 9] on input at bounding box center [110, 11] width 168 height 9
paste input "673635495"
type input "673635495"
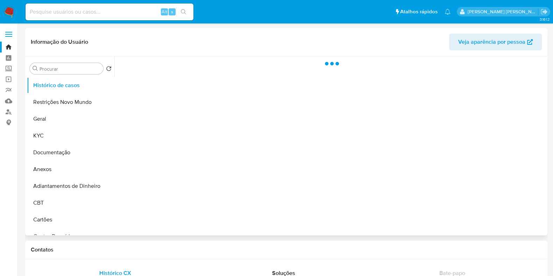
select select "10"
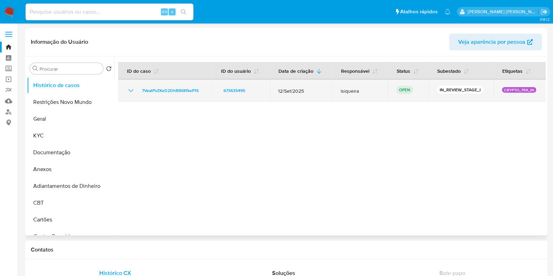
drag, startPoint x: 371, startPoint y: 94, endPoint x: 346, endPoint y: 92, distance: 25.3
click at [346, 92] on td "lsiqueira" at bounding box center [360, 90] width 56 height 22
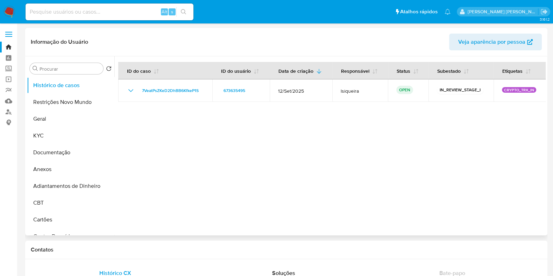
click at [360, 121] on div at bounding box center [329, 145] width 431 height 179
click at [66, 123] on button "Geral" at bounding box center [68, 119] width 82 height 17
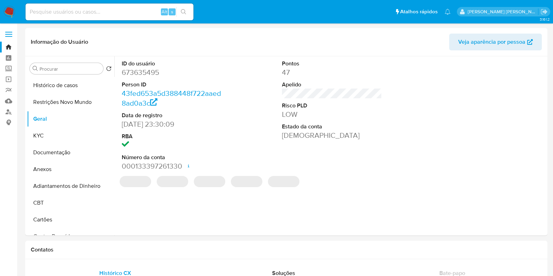
click at [143, 77] on dd "673635495" at bounding box center [172, 73] width 100 height 10
copy dd "673635495"
